Goal: Book appointment/travel/reservation

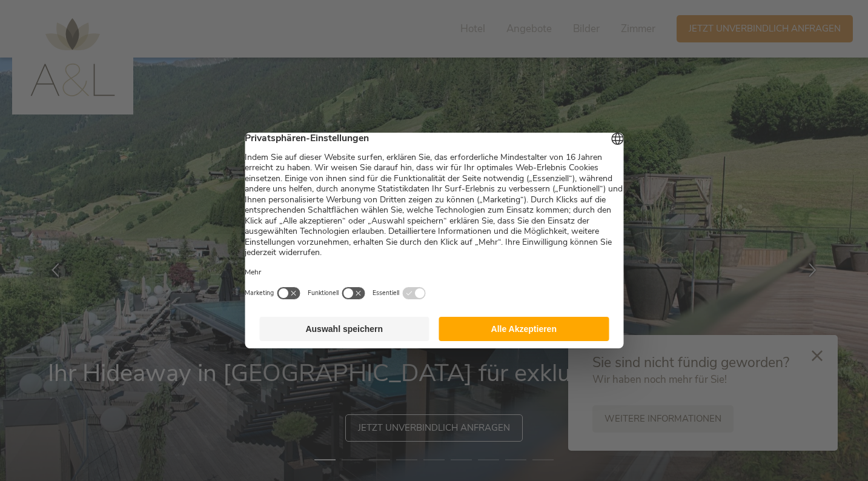
click at [490, 334] on button "Alle Akzeptieren" at bounding box center [524, 329] width 170 height 24
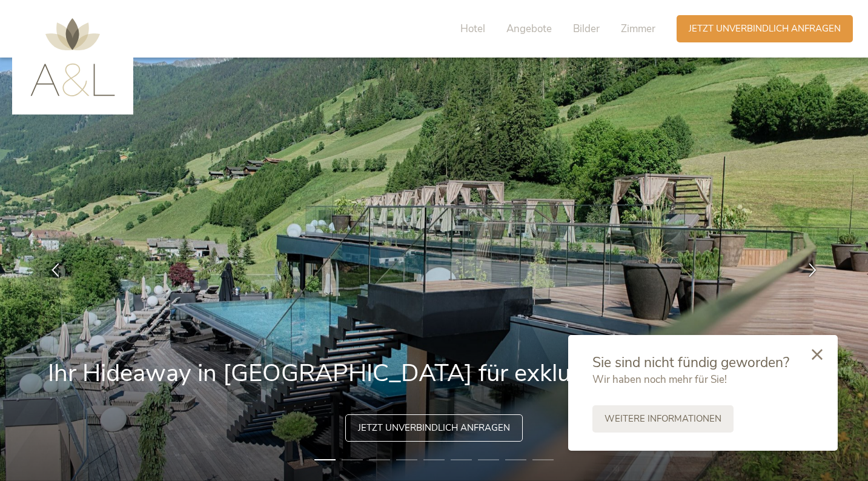
click at [823, 354] on div at bounding box center [817, 355] width 41 height 43
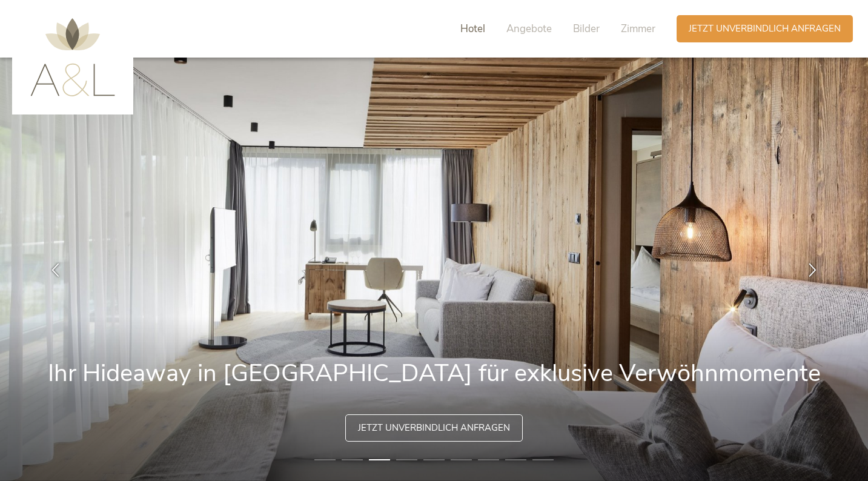
click at [460, 30] on span "Hotel" at bounding box center [472, 29] width 25 height 14
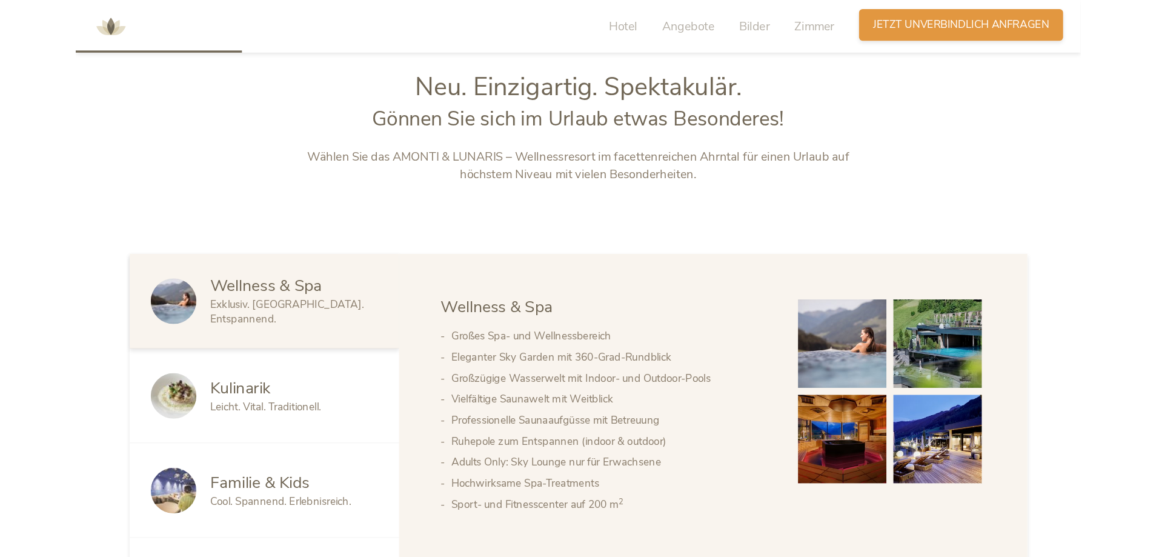
scroll to position [599, 0]
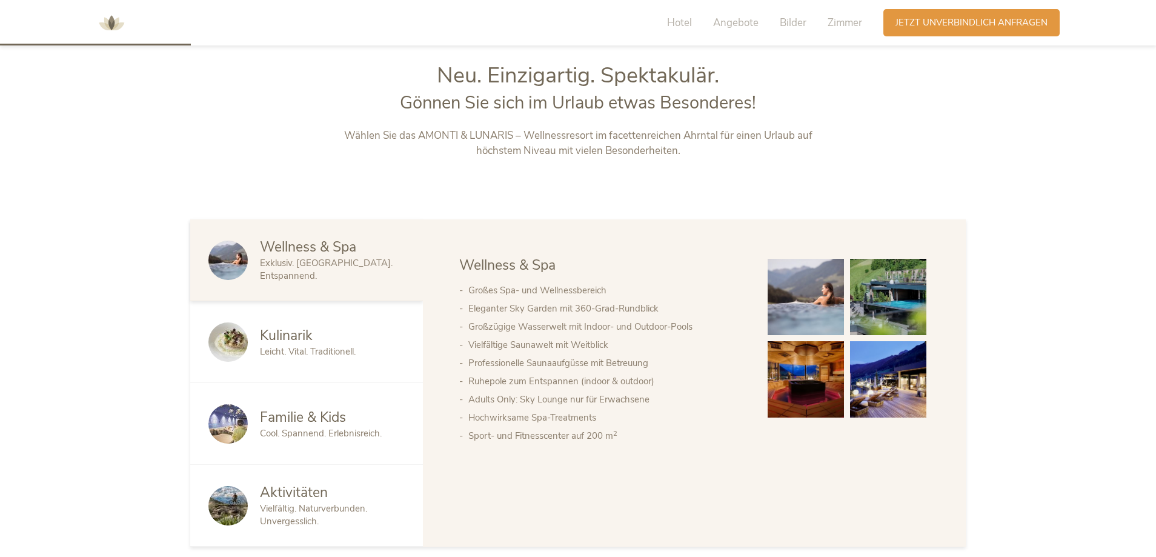
click at [293, 332] on span "Kulinarik" at bounding box center [286, 335] width 53 height 19
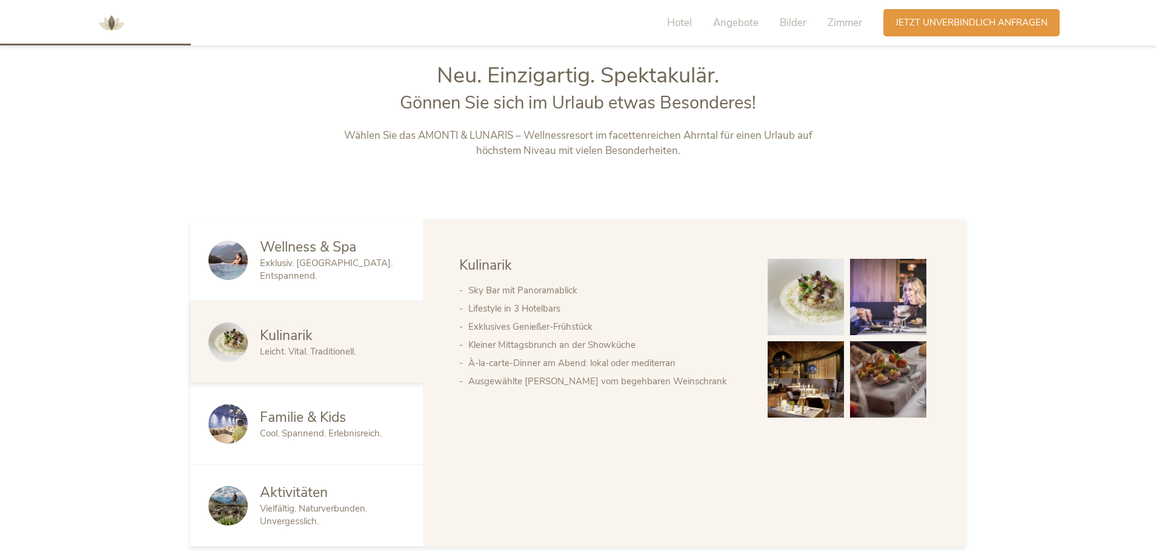
click at [791, 296] on img at bounding box center [806, 297] width 76 height 76
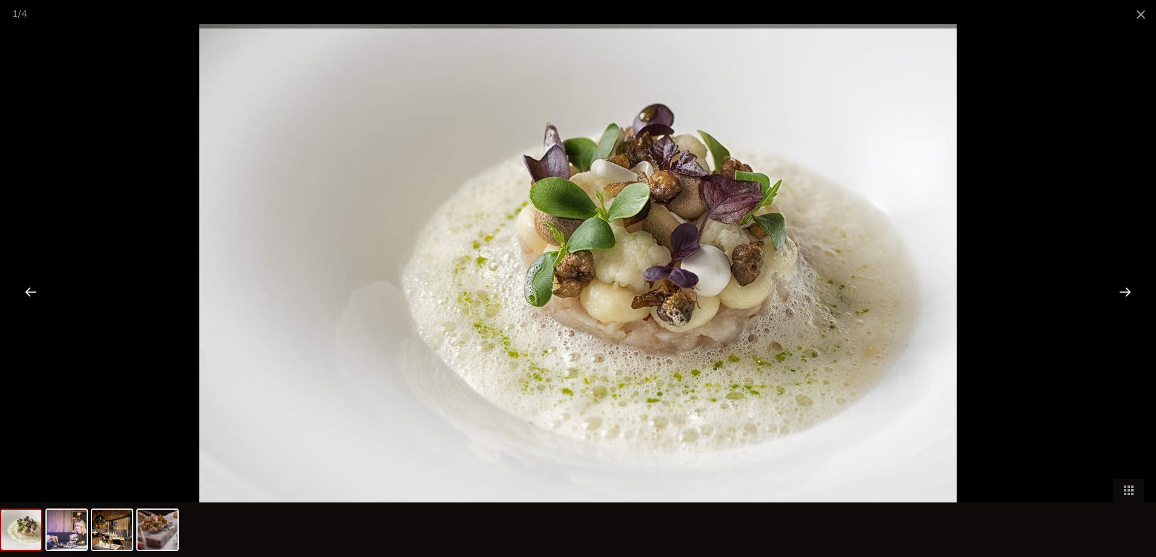
click at [868, 290] on div at bounding box center [1125, 292] width 38 height 38
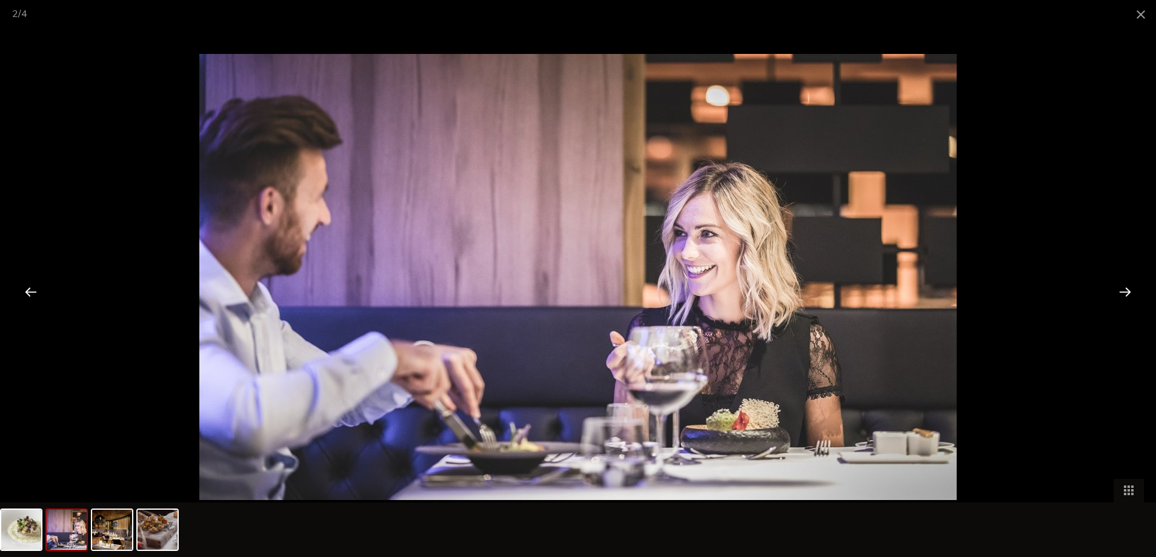
click at [868, 290] on div at bounding box center [1125, 292] width 38 height 38
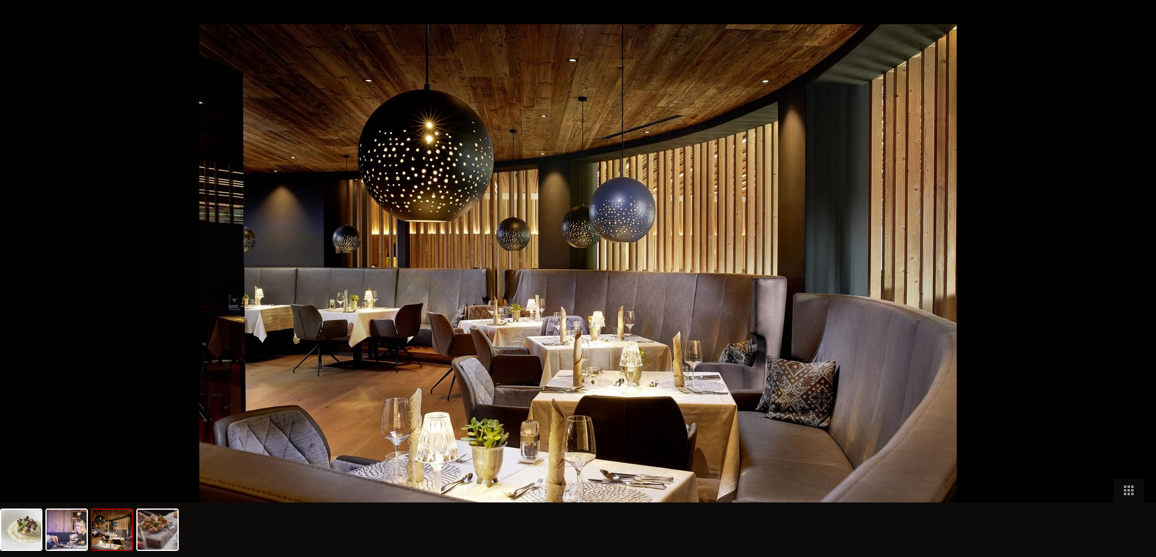
click at [868, 290] on div at bounding box center [1131, 292] width 38 height 38
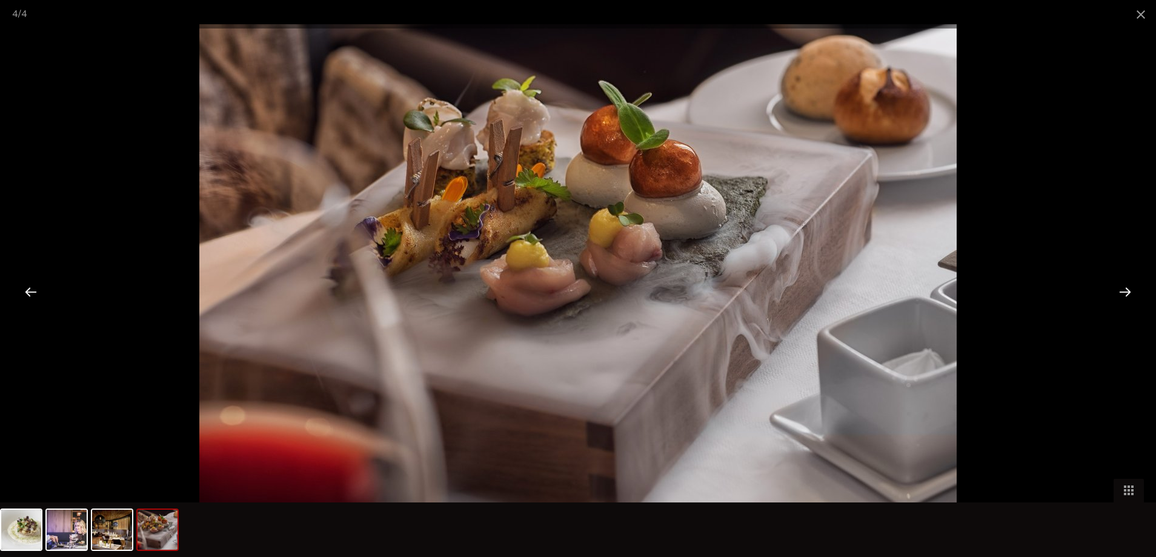
click at [868, 290] on div at bounding box center [1125, 292] width 38 height 38
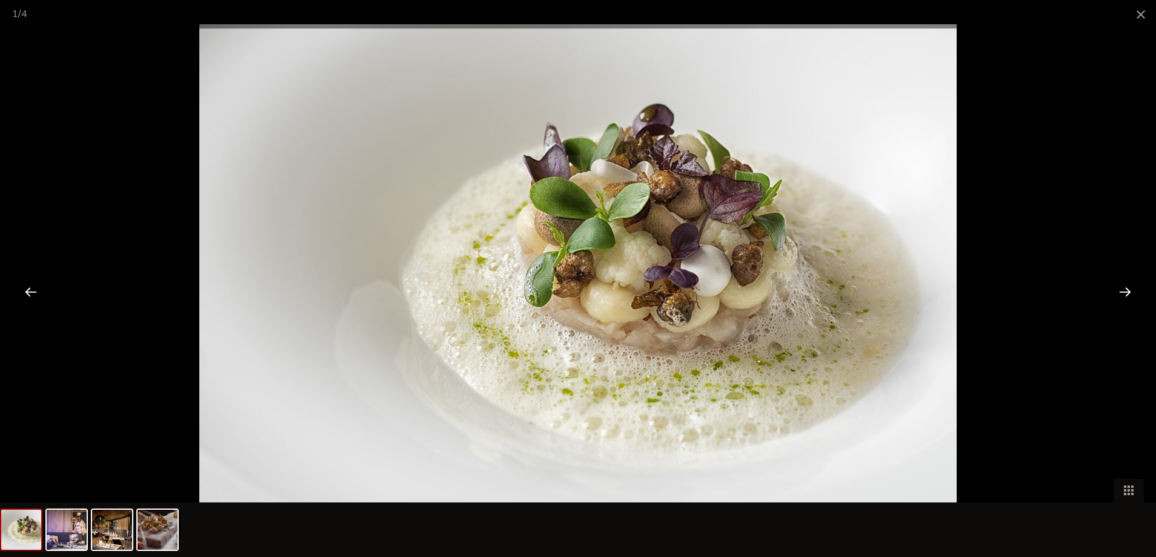
click at [868, 231] on div at bounding box center [578, 278] width 1156 height 557
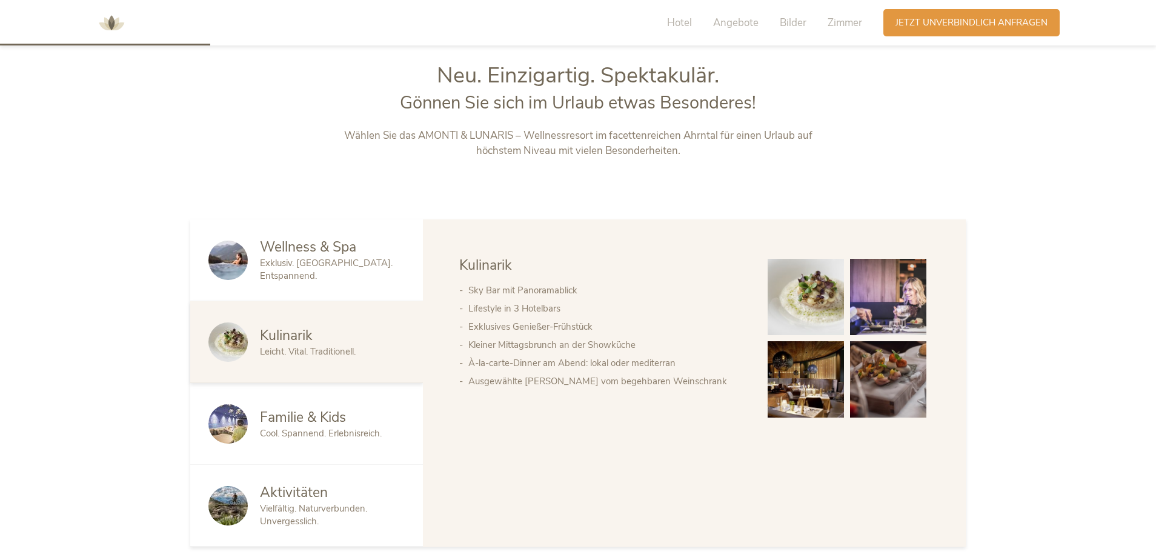
scroll to position [659, 0]
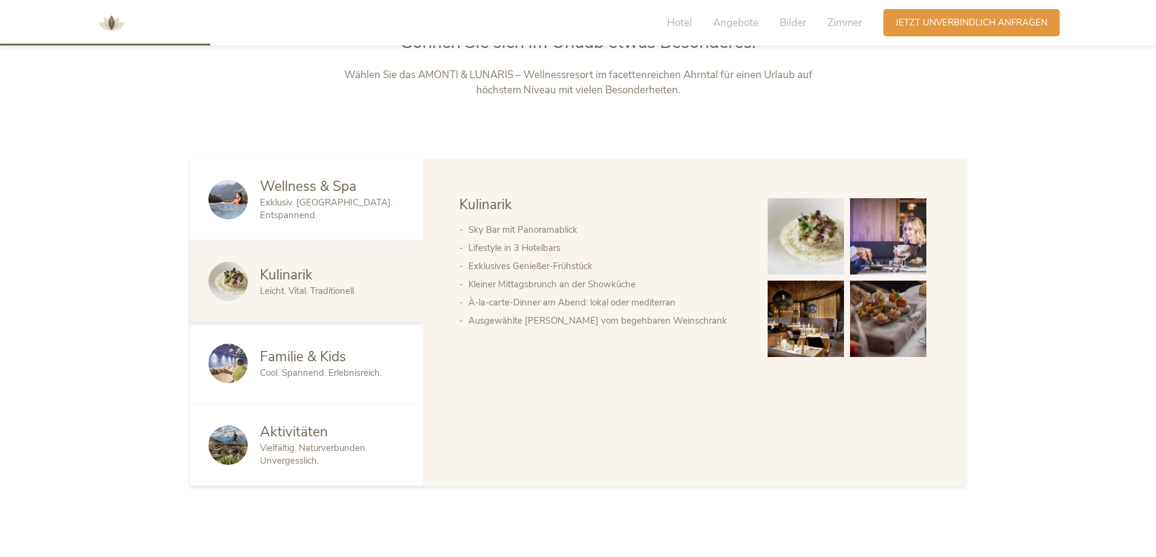
click at [327, 196] on span "Wellness & Spa" at bounding box center [308, 186] width 96 height 19
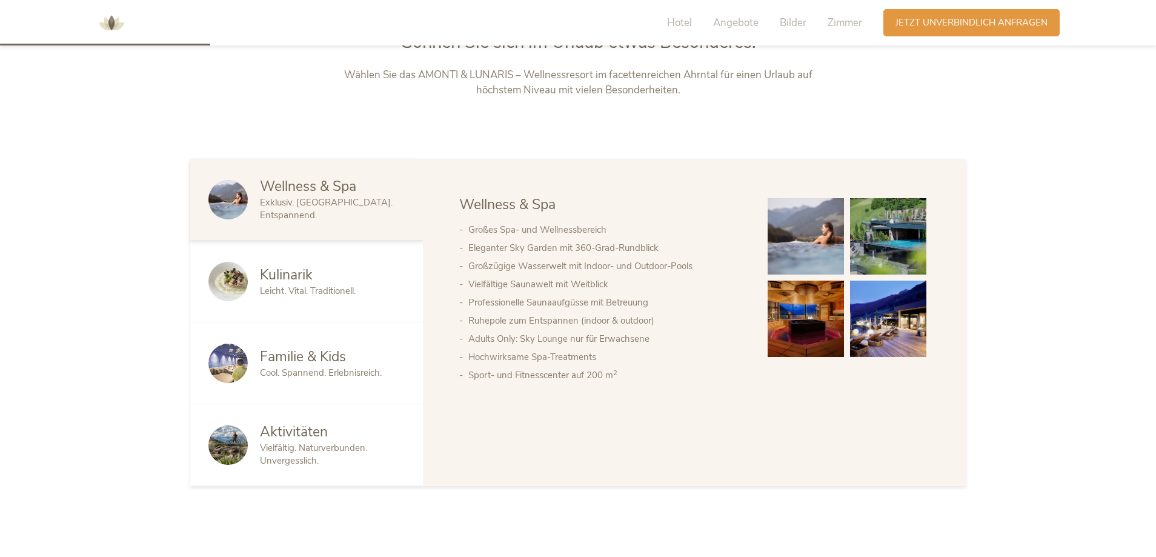
click at [806, 248] on img at bounding box center [806, 236] width 76 height 76
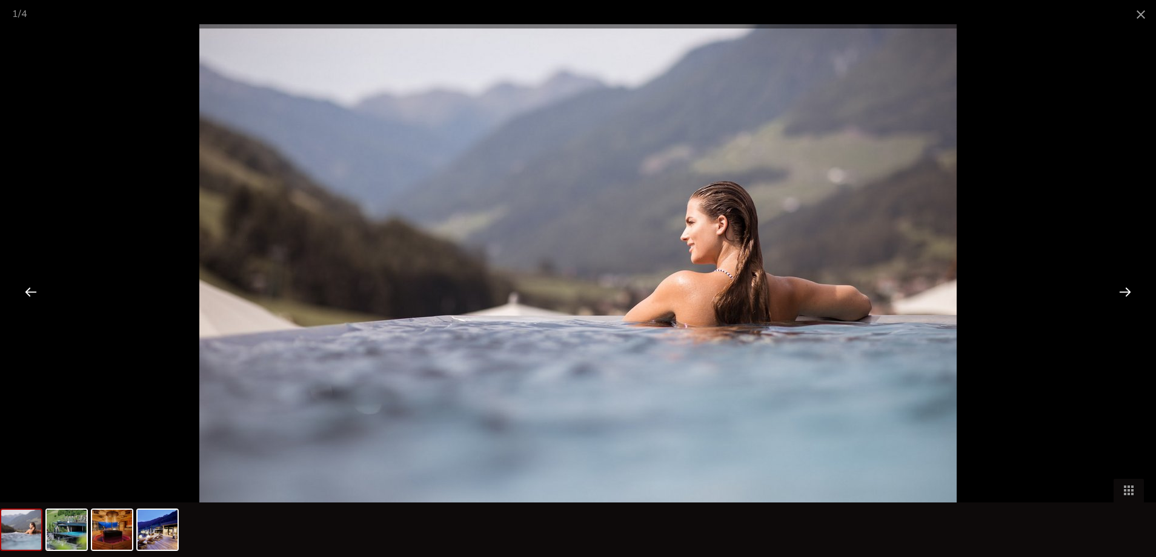
click at [868, 284] on div at bounding box center [1125, 292] width 38 height 38
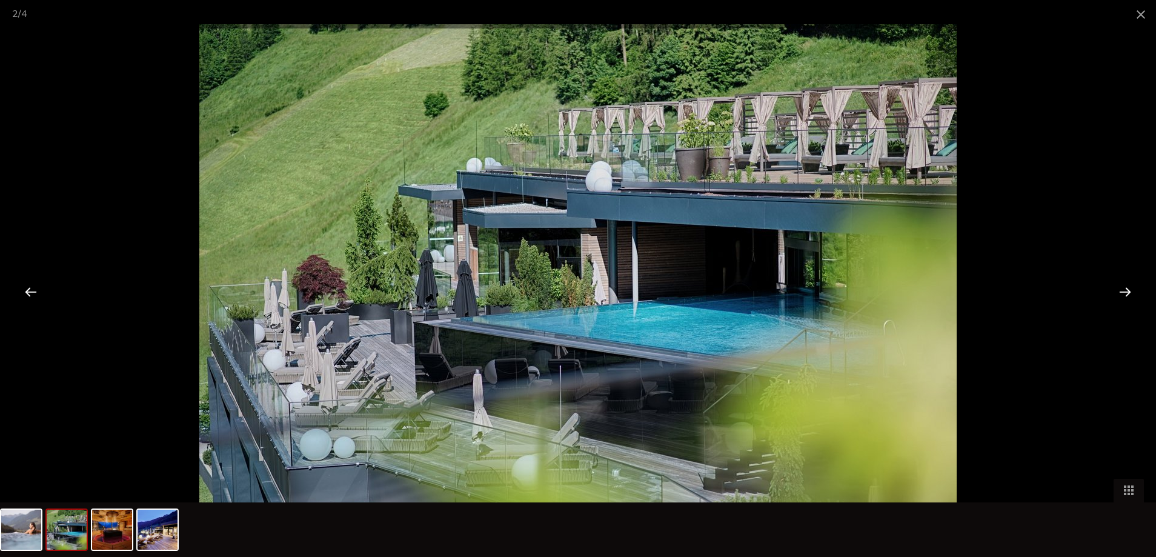
click at [868, 292] on div at bounding box center [1125, 292] width 38 height 38
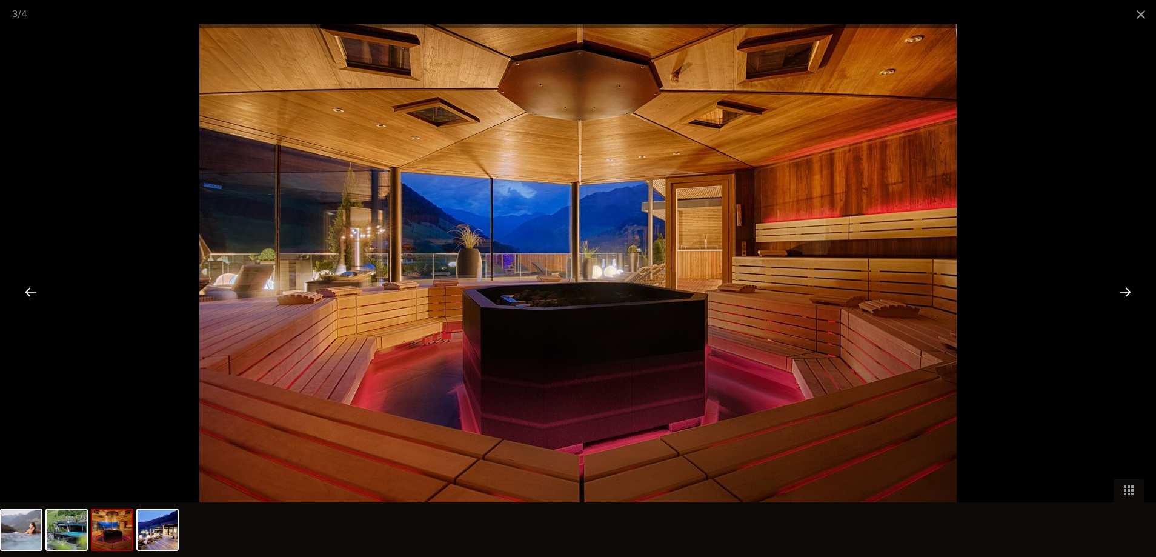
click at [868, 291] on div at bounding box center [1125, 292] width 38 height 38
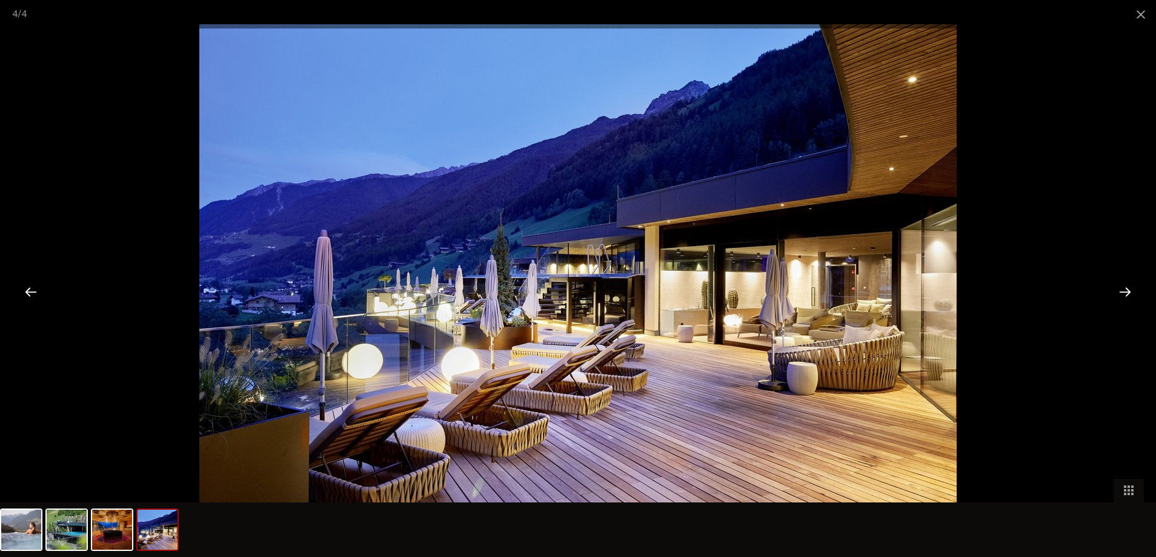
click at [868, 291] on div at bounding box center [1125, 292] width 38 height 38
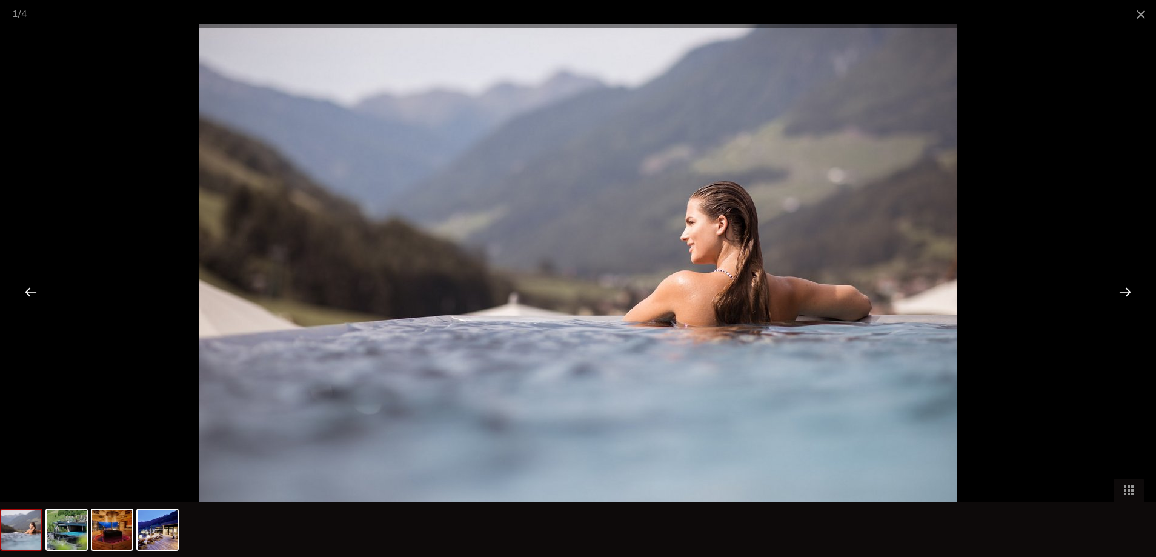
click at [868, 291] on div at bounding box center [1125, 292] width 38 height 38
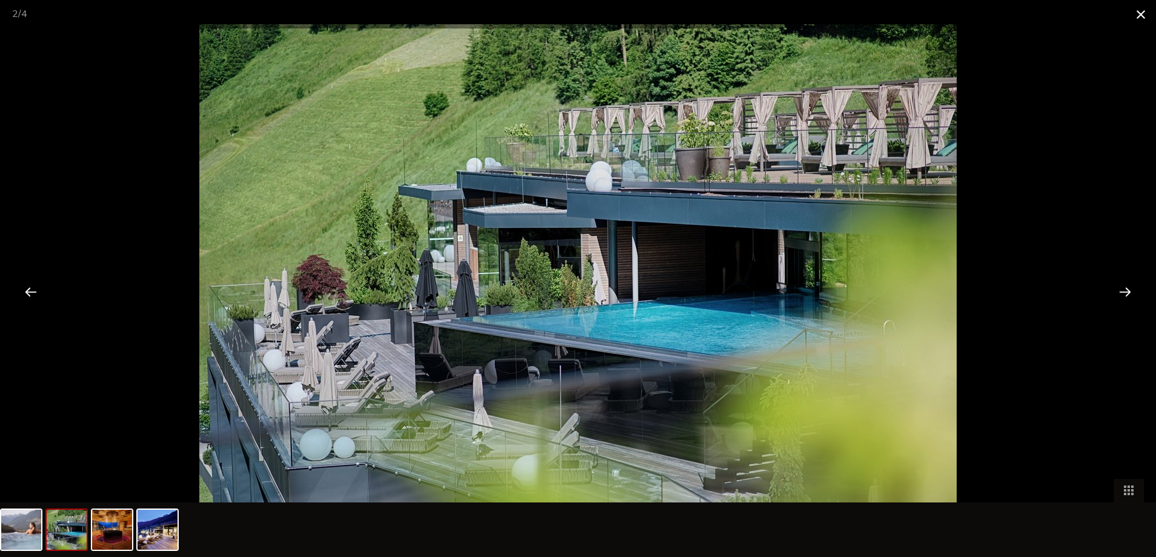
click at [868, 14] on span at bounding box center [1141, 14] width 30 height 28
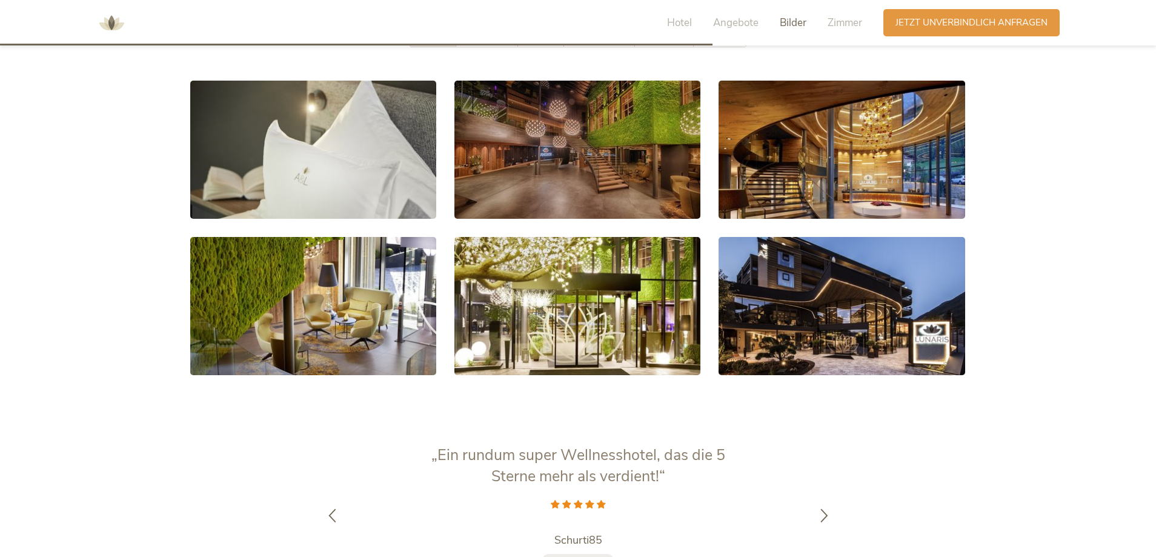
scroll to position [2053, 0]
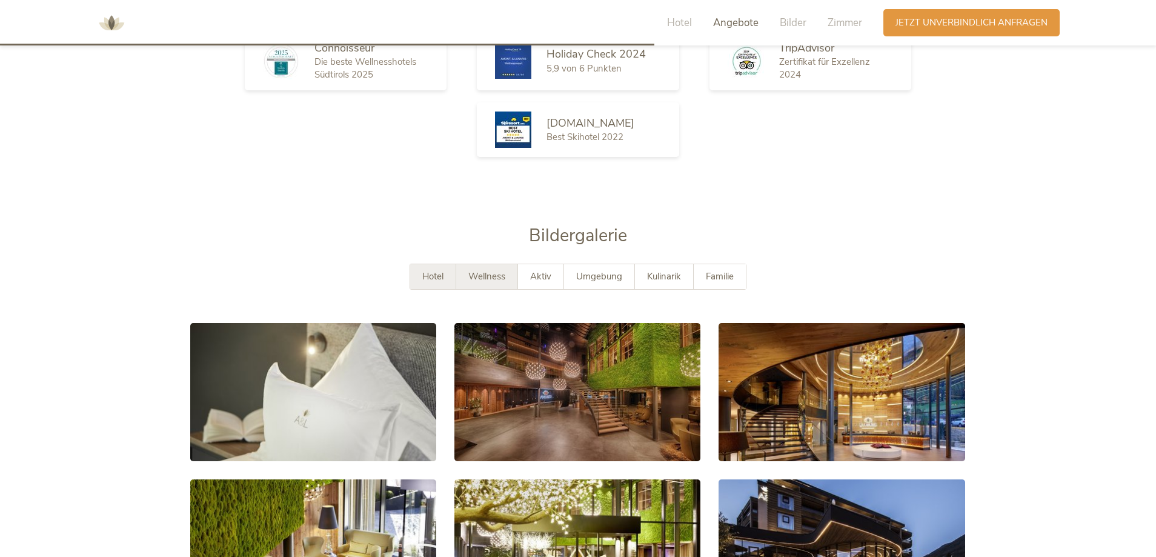
click at [474, 270] on span "Wellness" at bounding box center [486, 276] width 37 height 12
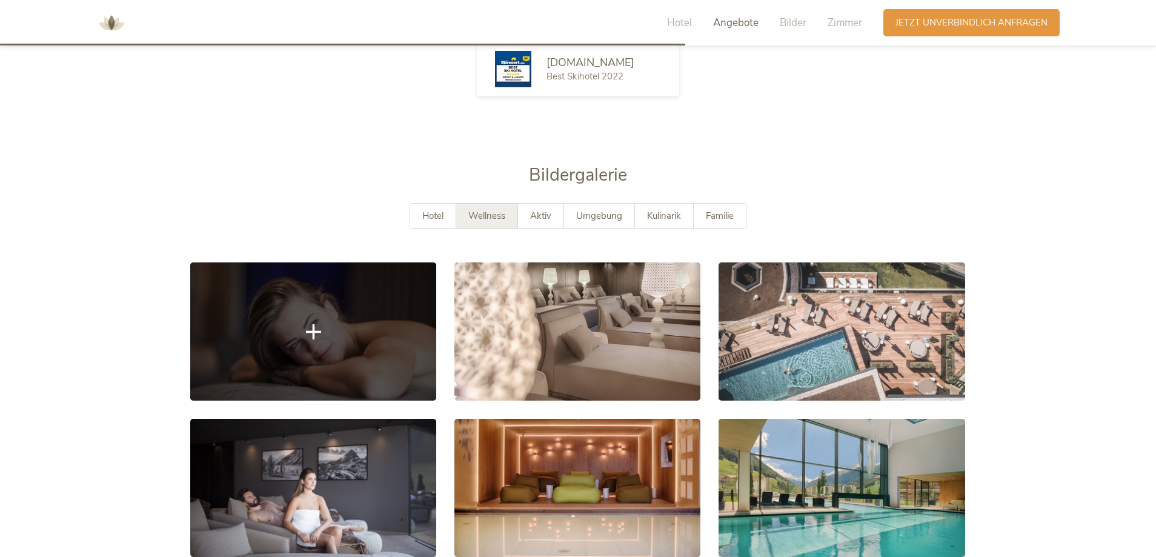
scroll to position [2174, 0]
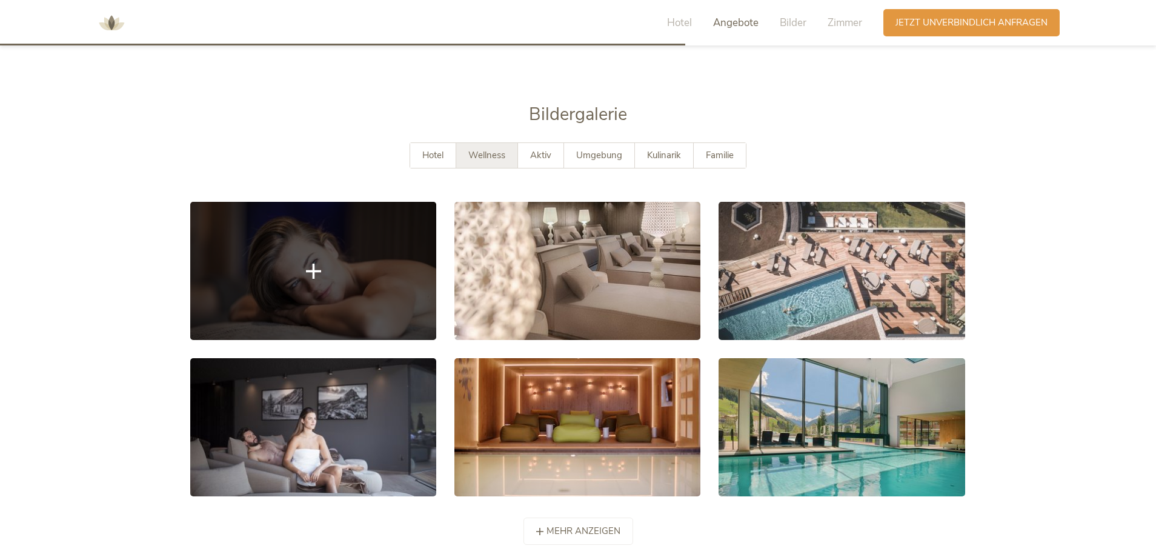
click at [388, 242] on link at bounding box center [313, 271] width 246 height 138
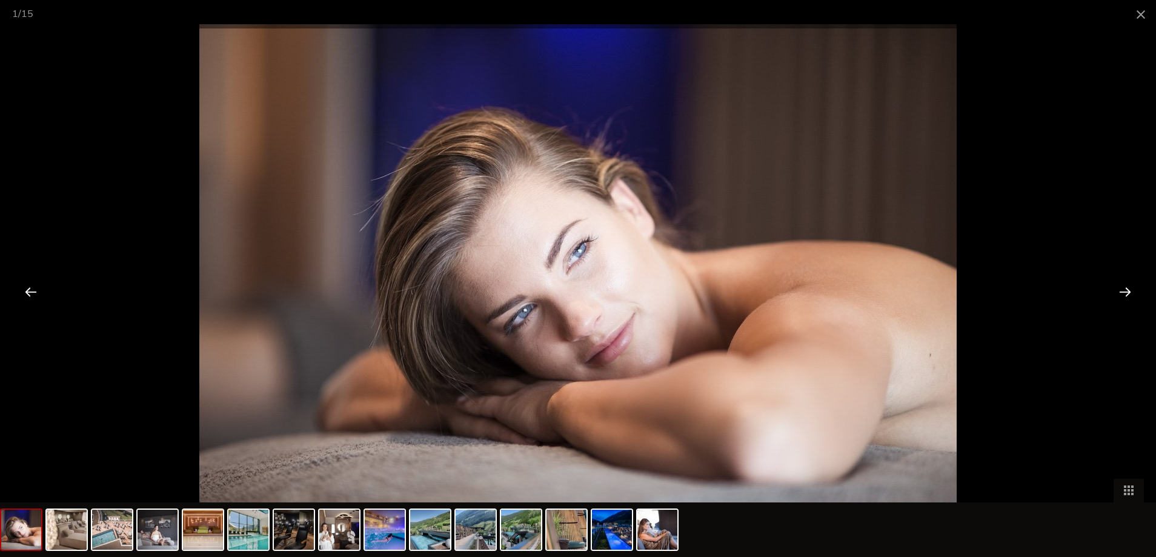
click at [868, 285] on div at bounding box center [1125, 292] width 38 height 38
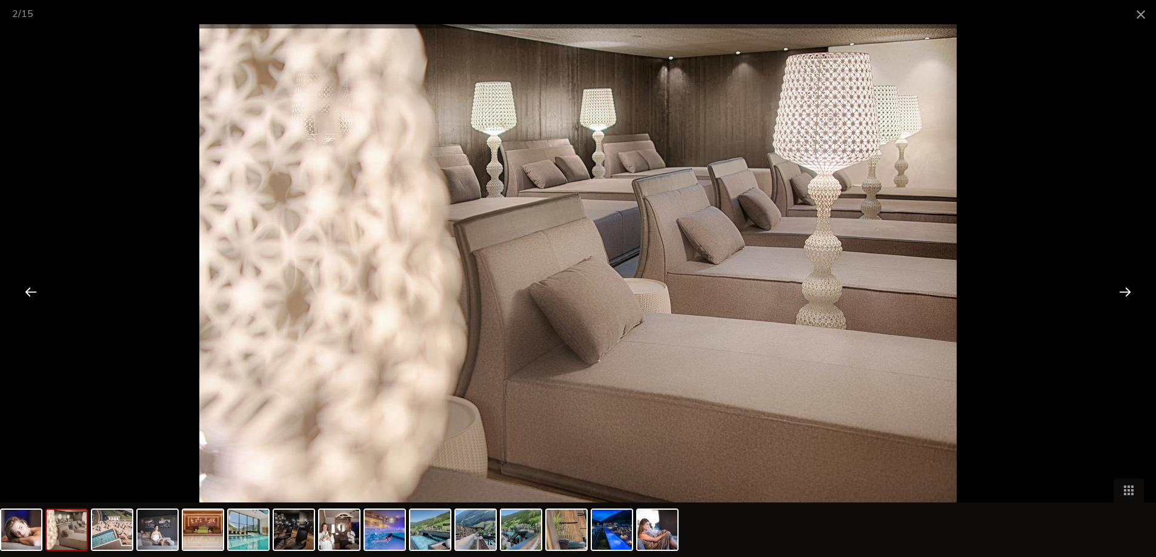
click at [868, 285] on div at bounding box center [1125, 292] width 38 height 38
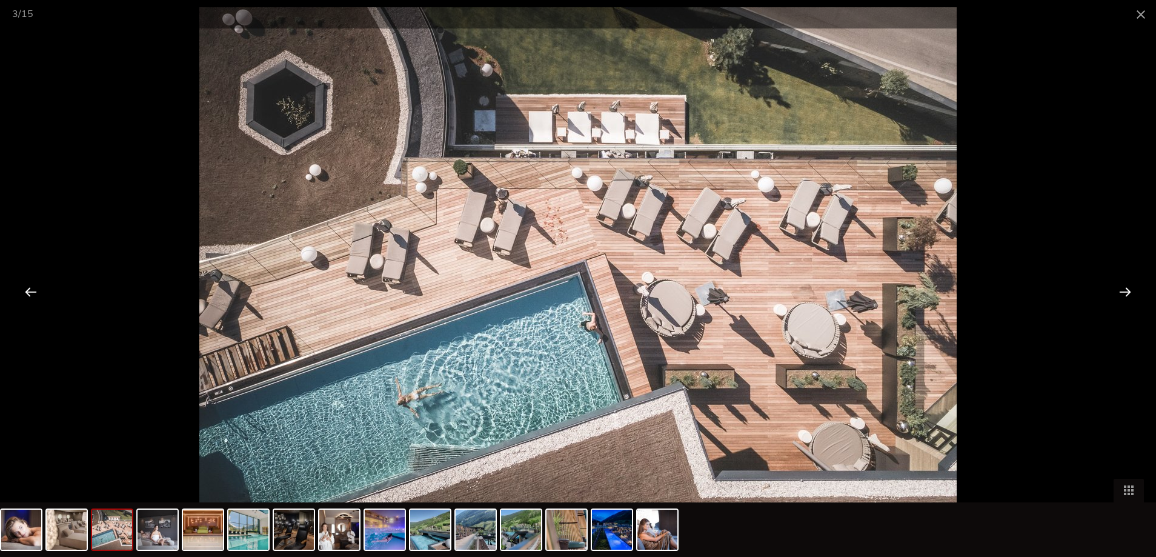
click at [868, 282] on div at bounding box center [1125, 292] width 38 height 38
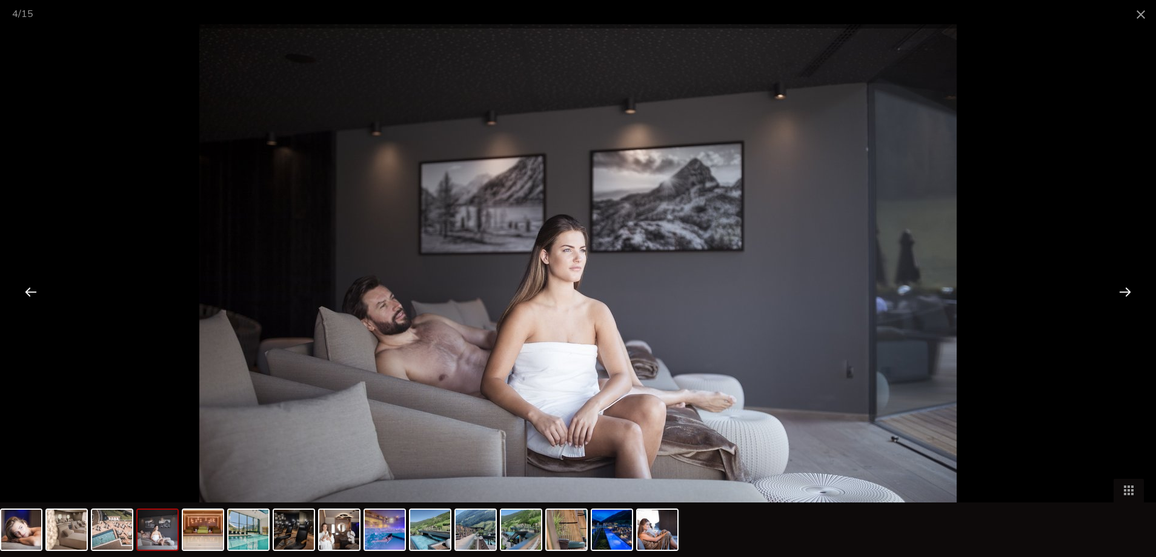
click at [868, 282] on div at bounding box center [1125, 292] width 38 height 38
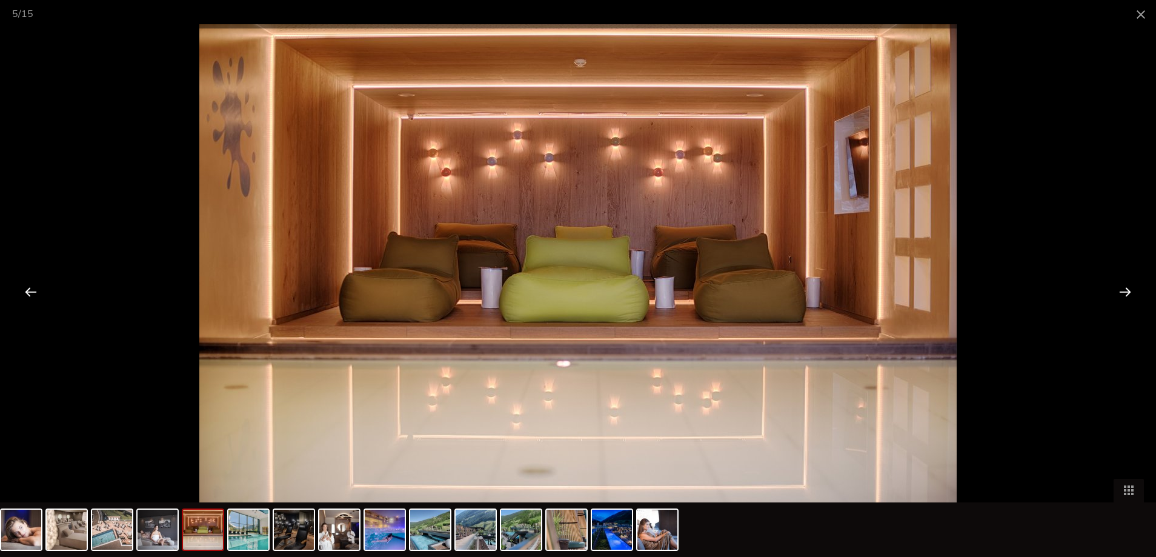
click at [868, 284] on div at bounding box center [1125, 292] width 38 height 38
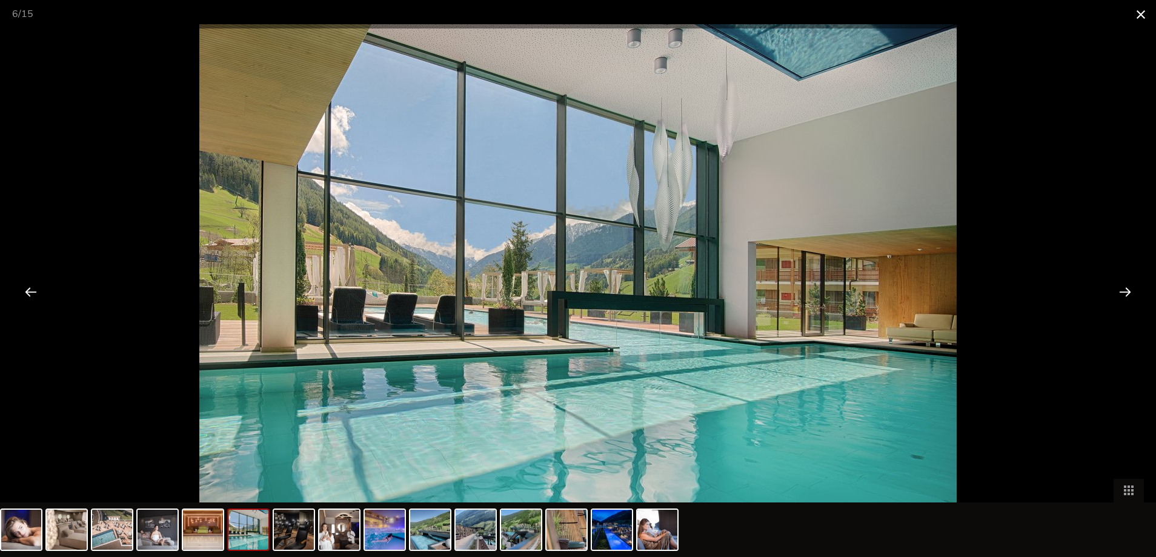
click at [868, 15] on span at bounding box center [1141, 14] width 30 height 28
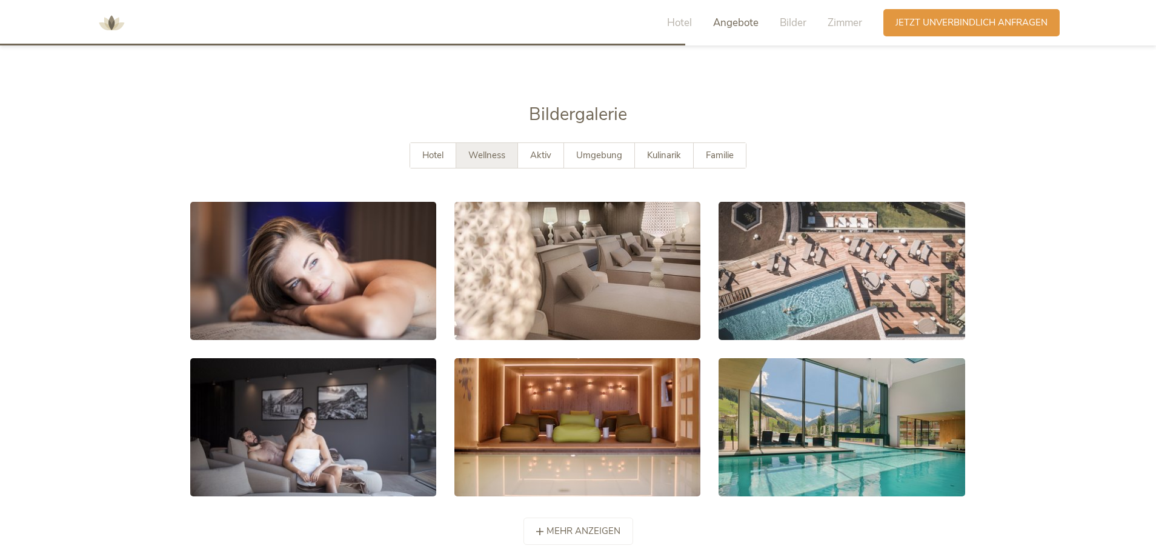
click at [597, 480] on span "mehr anzeigen" at bounding box center [584, 531] width 74 height 13
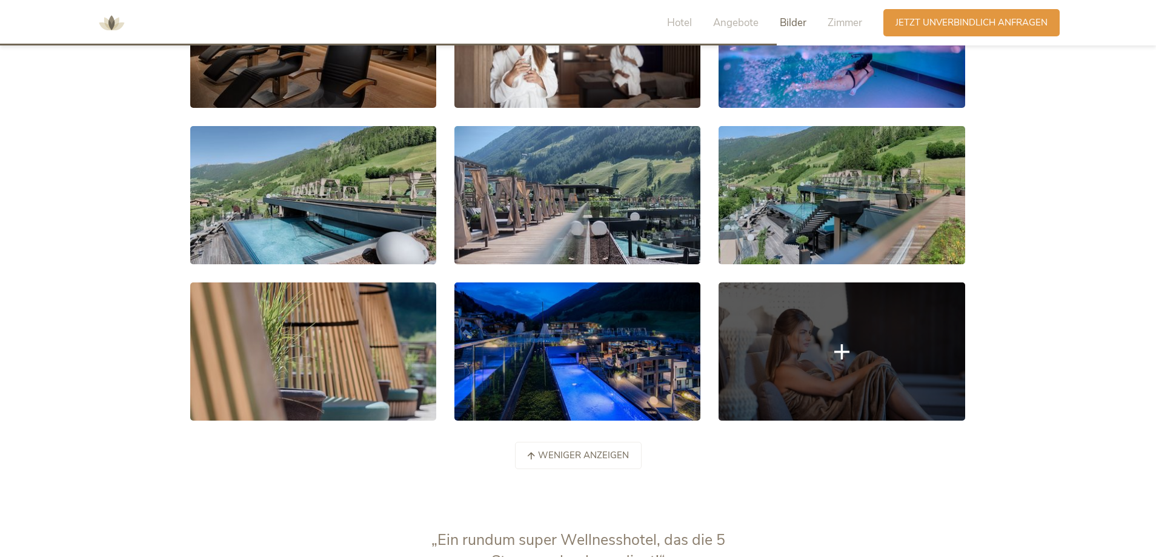
scroll to position [2780, 0]
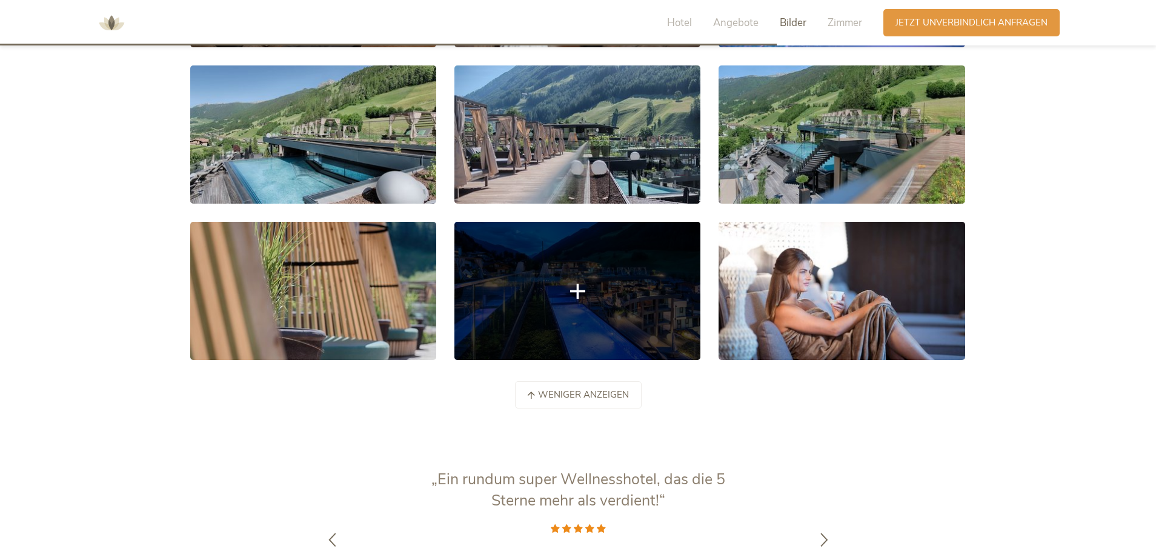
click at [659, 290] on link at bounding box center [577, 291] width 246 height 138
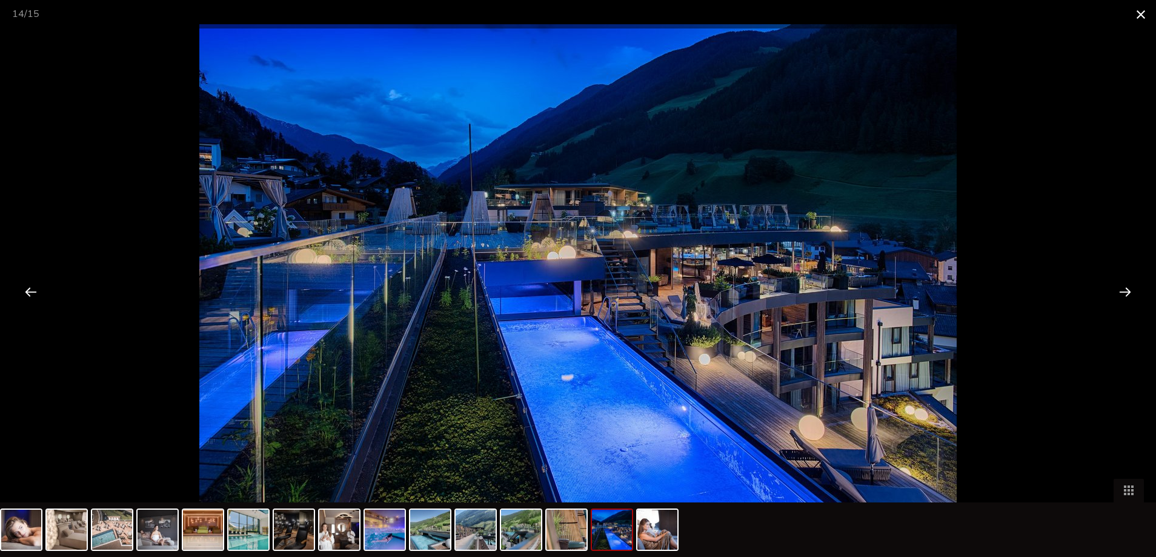
click at [868, 13] on span at bounding box center [1141, 14] width 30 height 28
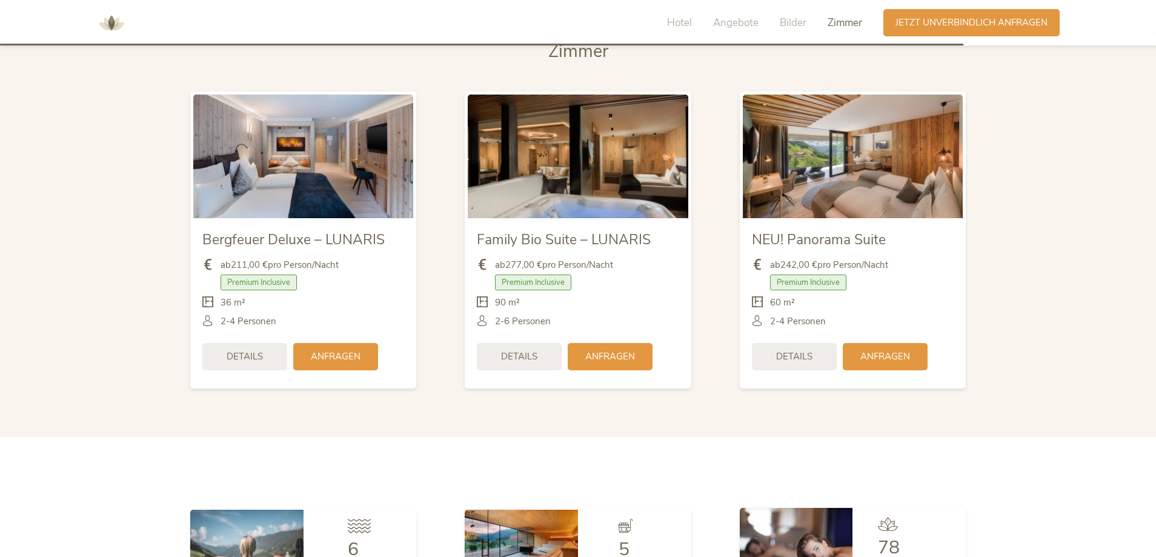
scroll to position [3628, 0]
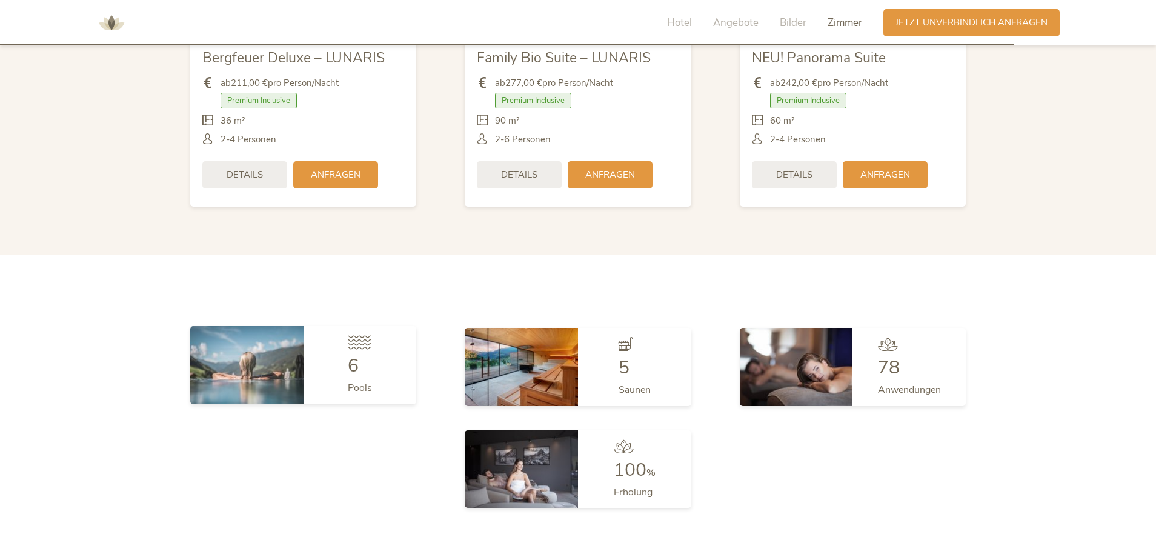
click at [356, 335] on icon at bounding box center [359, 342] width 23 height 14
click at [727, 19] on span "Angebote" at bounding box center [735, 23] width 45 height 14
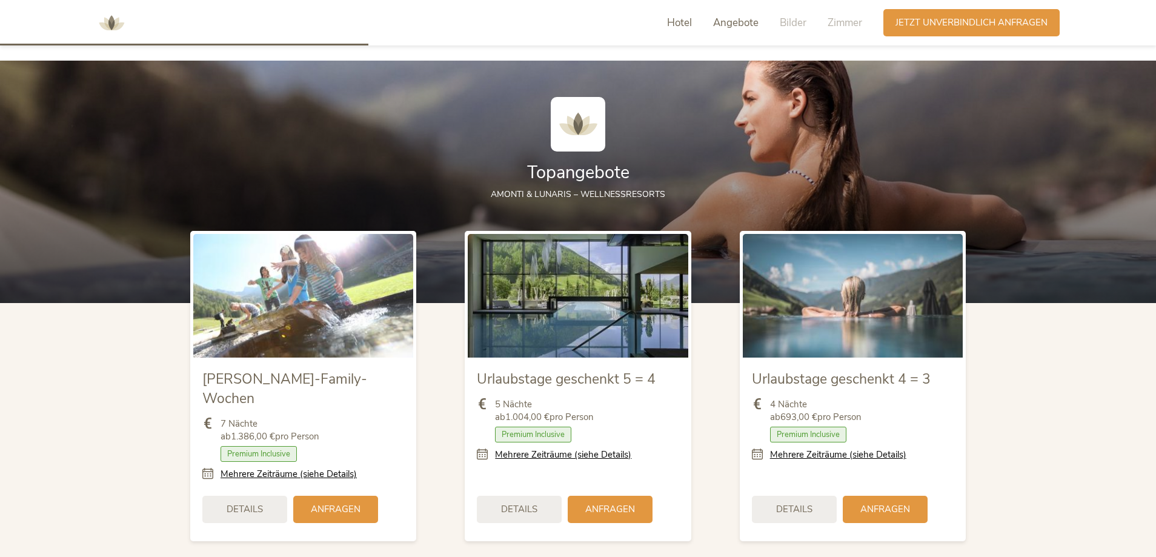
click at [674, 27] on span "Hotel" at bounding box center [679, 23] width 25 height 14
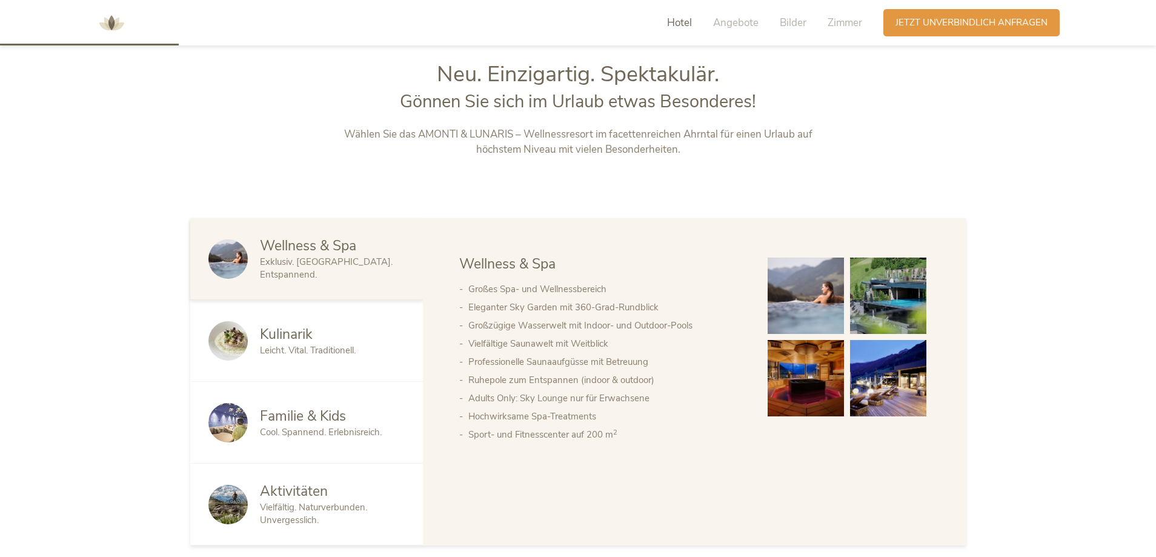
scroll to position [599, 0]
click at [790, 19] on span "Bilder" at bounding box center [793, 23] width 27 height 14
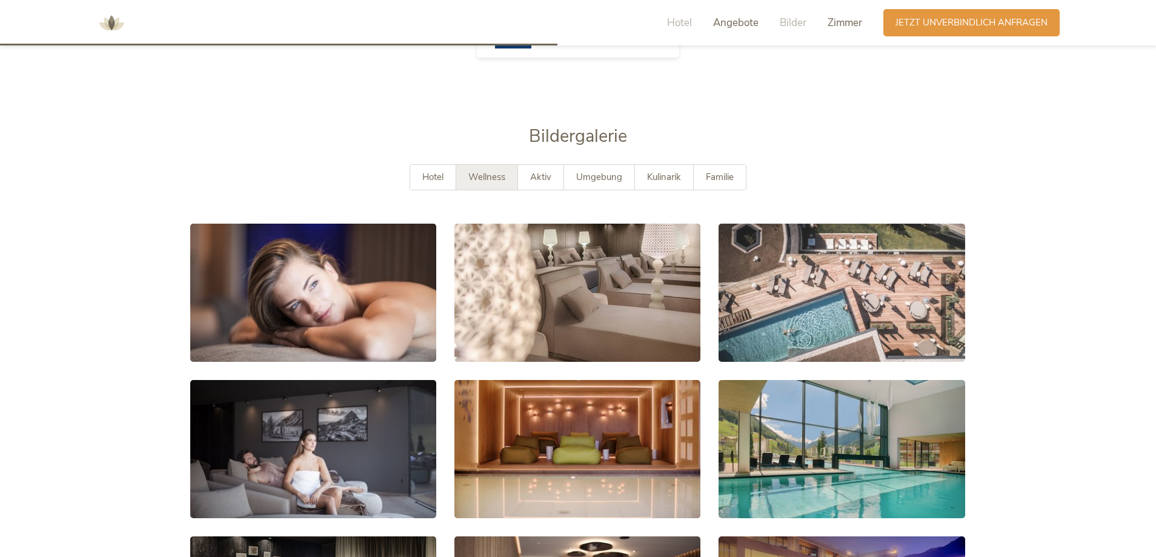
click at [830, 21] on span "Zimmer" at bounding box center [845, 23] width 35 height 14
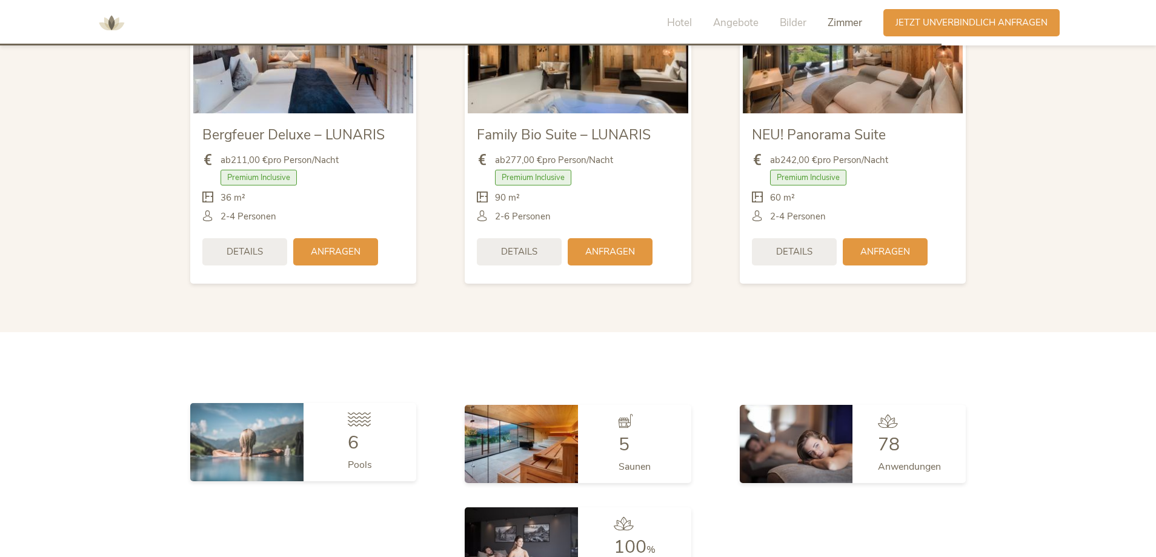
scroll to position [3612, 0]
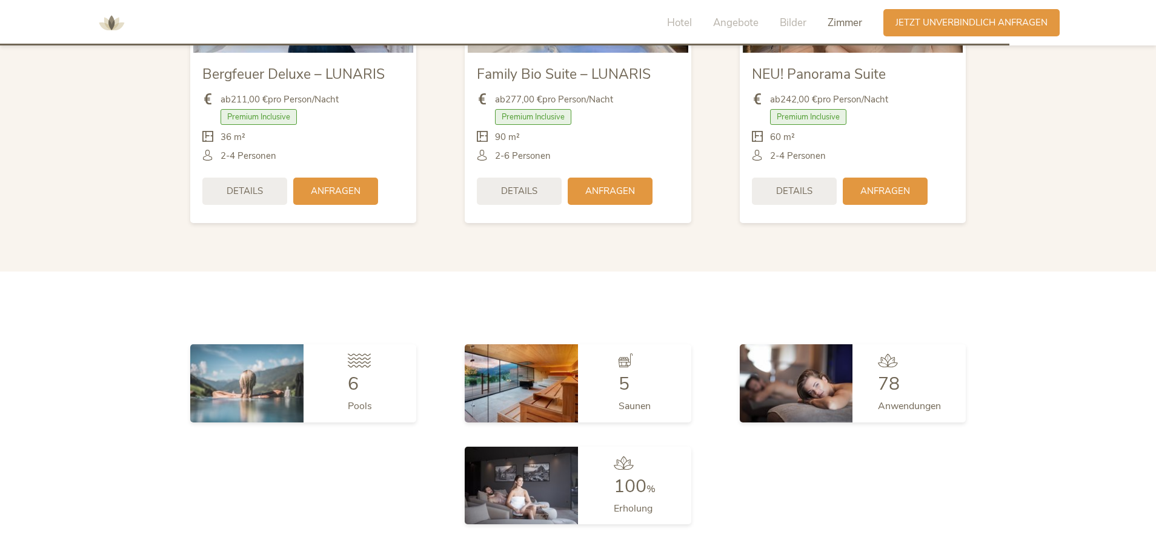
click at [110, 17] on img at bounding box center [111, 23] width 36 height 36
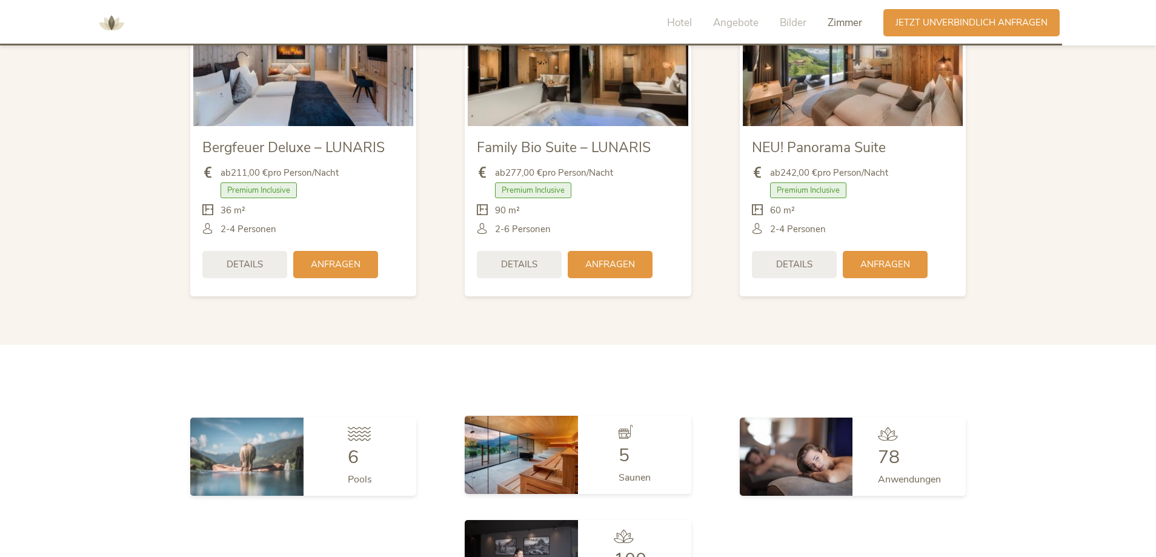
scroll to position [3333, 0]
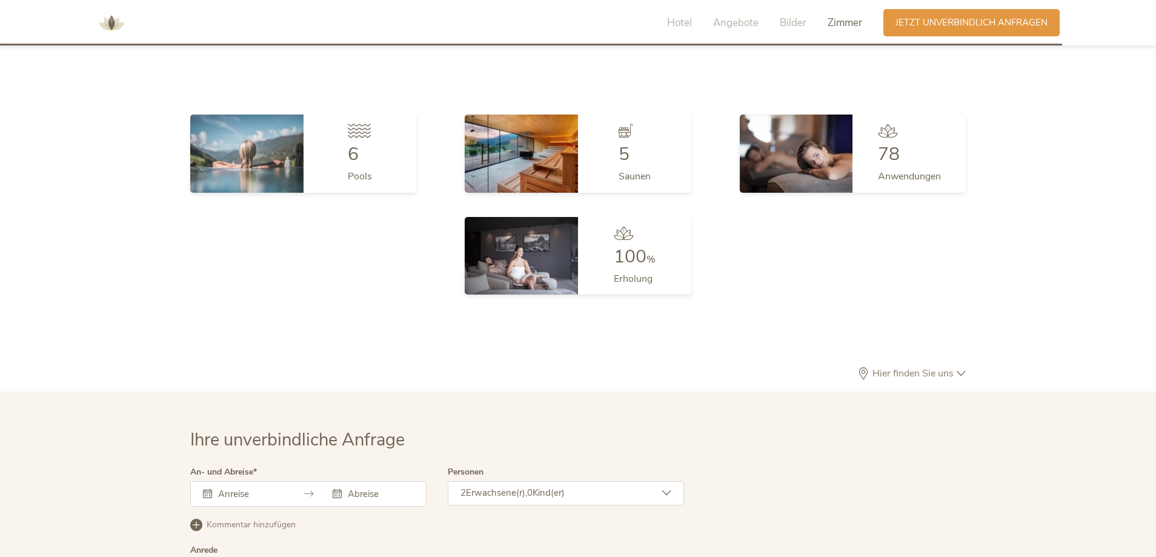
click at [122, 25] on img at bounding box center [111, 23] width 36 height 36
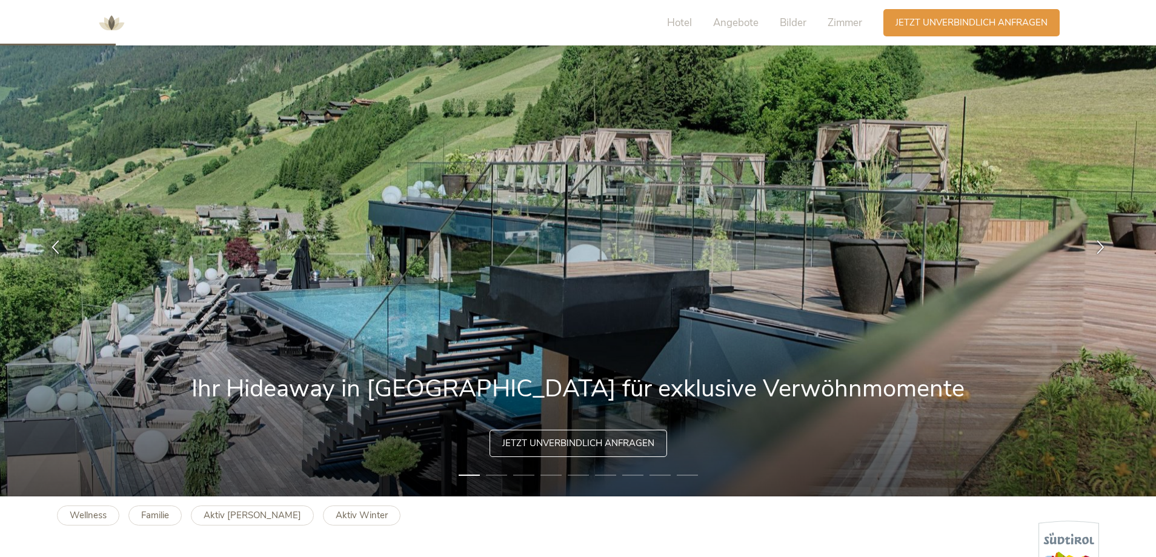
scroll to position [364, 0]
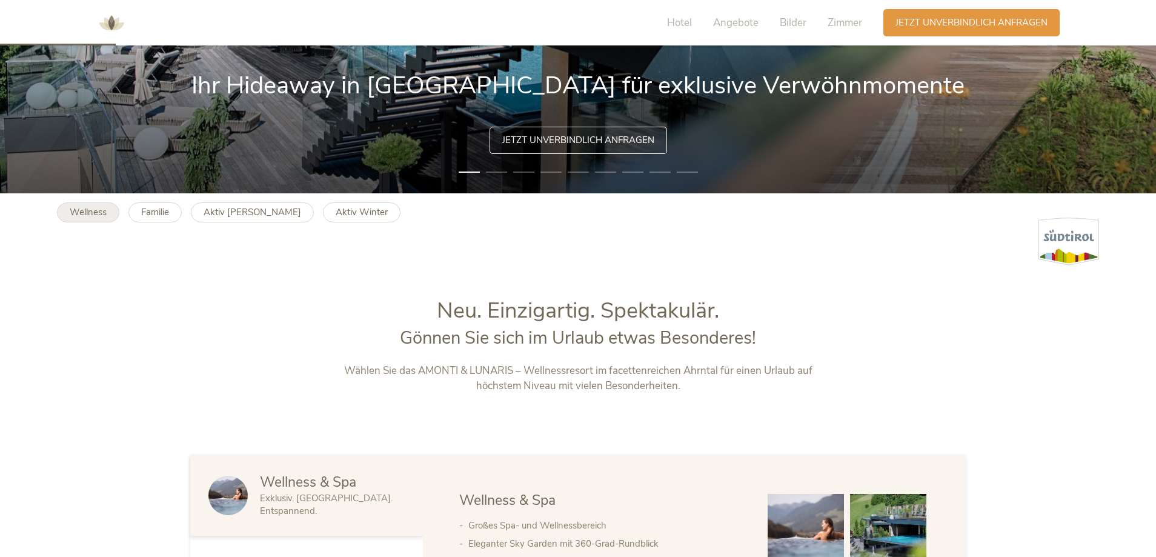
click at [106, 210] on b "Wellness" at bounding box center [88, 212] width 37 height 12
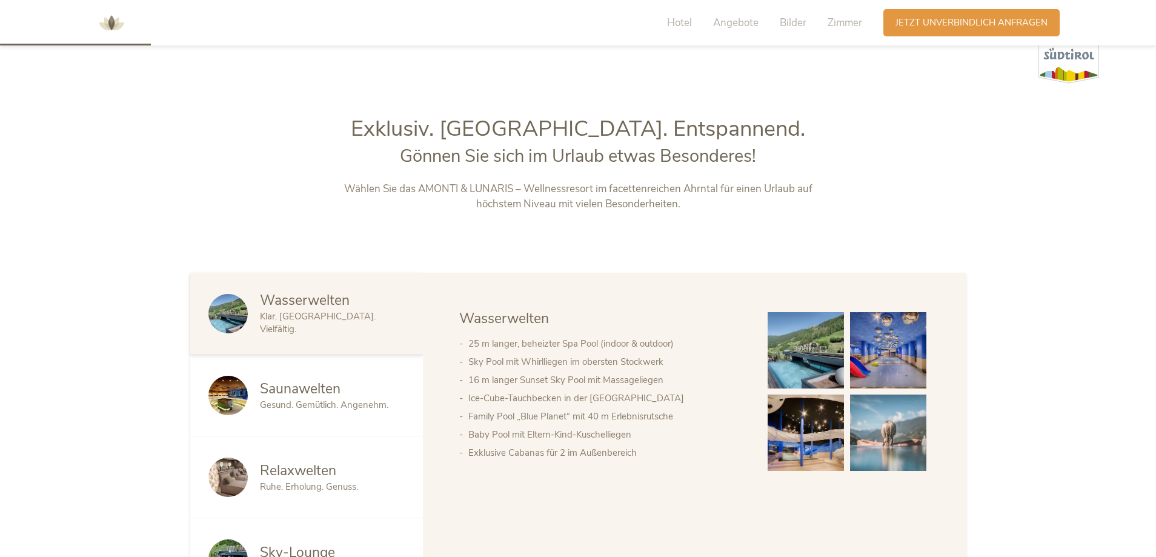
scroll to position [727, 0]
